Goal: Find specific page/section: Find specific page/section

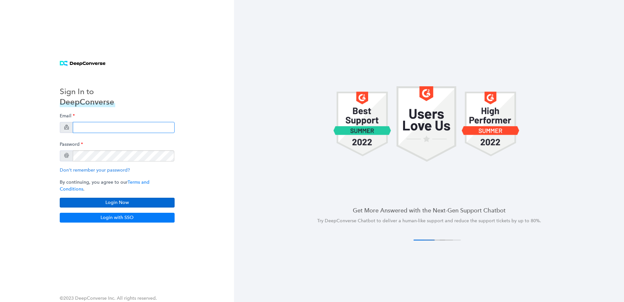
type input "[PERSON_NAME][EMAIL_ADDRESS][PERSON_NAME][DOMAIN_NAME]"
click at [138, 198] on button "Login Now" at bounding box center [117, 203] width 115 height 10
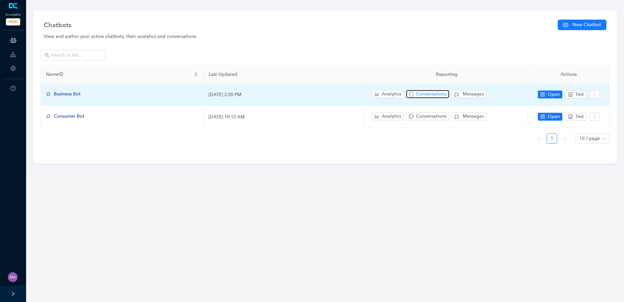
click at [434, 97] on span "Conversations" at bounding box center [431, 93] width 30 height 7
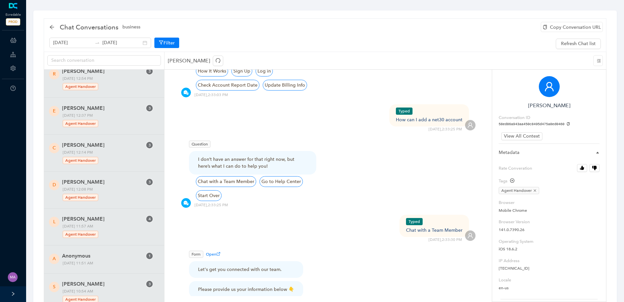
scroll to position [33, 0]
